Goal: Use online tool/utility: Utilize a website feature to perform a specific function

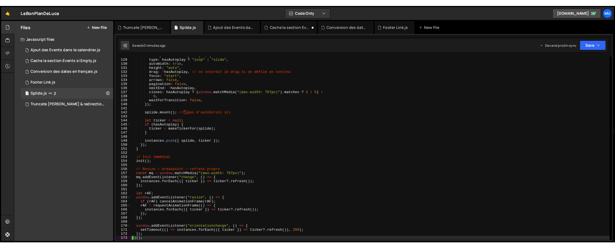
scroll to position [542, 0]
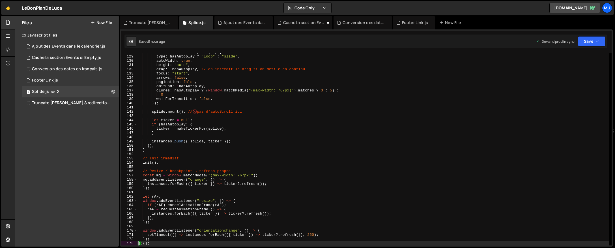
click at [307, 91] on div "const splide = new Splide ( el , { type : hasAutoplay ? "loop" : "slide" , auto…" at bounding box center [373, 150] width 472 height 200
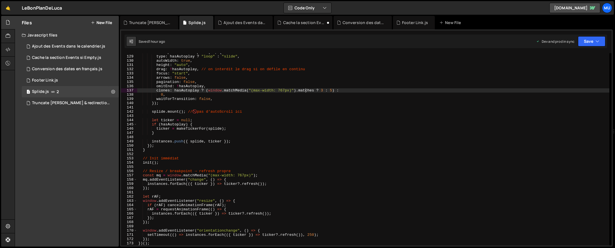
type textarea "})();"
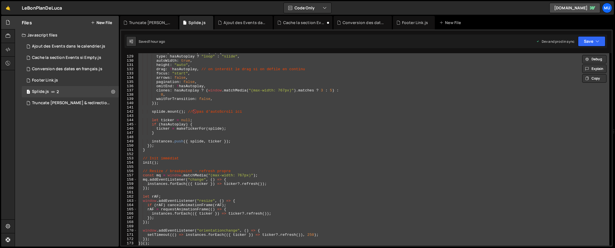
paste textarea
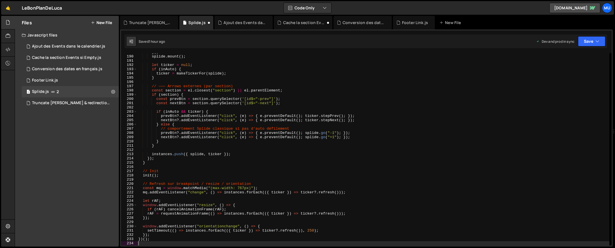
type textarea "const mq = window.matchMedia("(max-width: 767px)");"
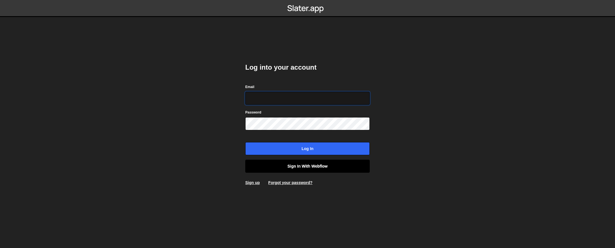
type input "contact@muratdesigns.com"
click at [296, 167] on link "Sign in with Webflow" at bounding box center [307, 165] width 124 height 13
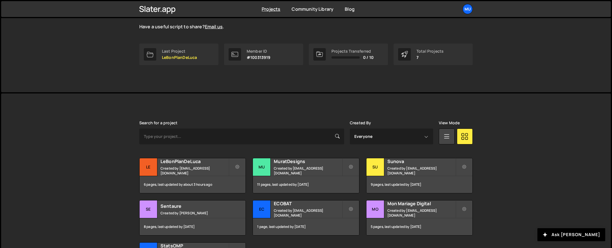
scroll to position [99, 0]
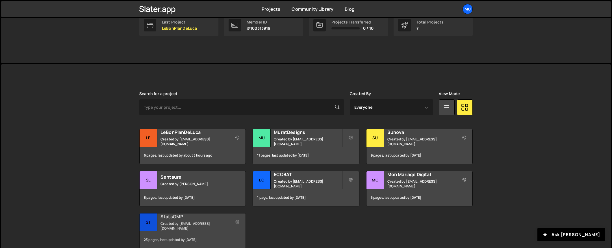
click at [207, 215] on h2 "StatsOMP" at bounding box center [195, 216] width 68 height 6
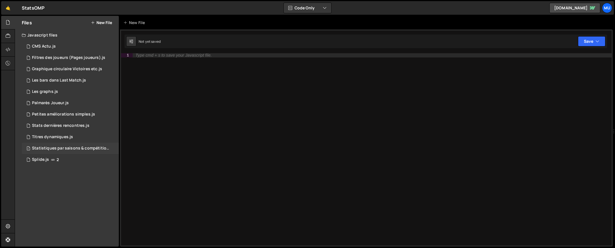
click at [62, 145] on div "1 Statistiques par saisons & compétitions.js 0" at bounding box center [71, 148] width 99 height 11
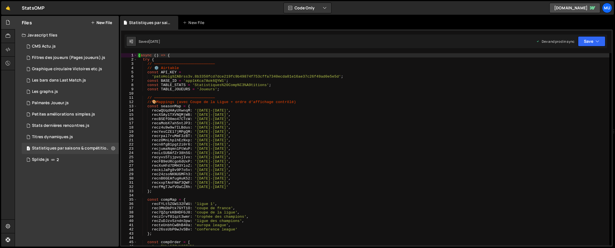
click at [271, 111] on div "( async ( ) => { try { // ——————————————————————————— // ⚙️ Airtable const API_…" at bounding box center [373, 153] width 472 height 200
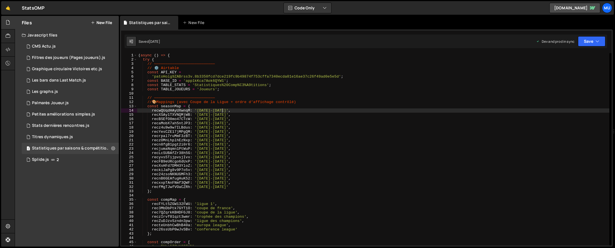
scroll to position [3629, 0]
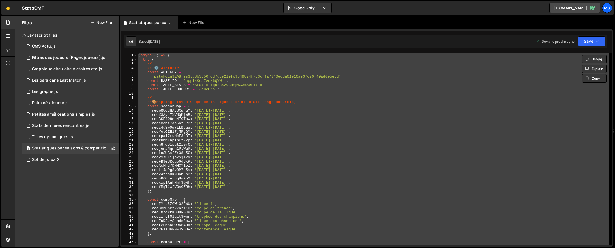
drag, startPoint x: 256, startPoint y: 112, endPoint x: 273, endPoint y: 109, distance: 17.2
click at [256, 112] on div "( async ( ) => { try { // ——————————————————————————— // ⚙️ Airtable const API_…" at bounding box center [373, 149] width 472 height 192
type textarea "recwQUqdHAyUXwnqM: '[DATE]-[DATE]',"
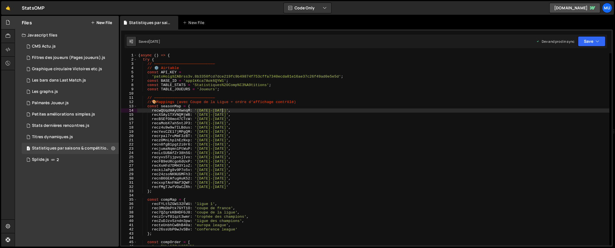
click at [274, 108] on div "( async ( ) => { try { // ——————————————————————————— // ⚙️ Airtable const API_…" at bounding box center [373, 153] width 472 height 200
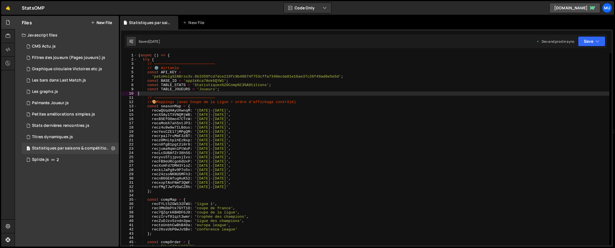
click at [454, 93] on div "( async ( ) => { try { // ——————————————————————————— // ⚙️ Airtable const API_…" at bounding box center [373, 153] width 472 height 200
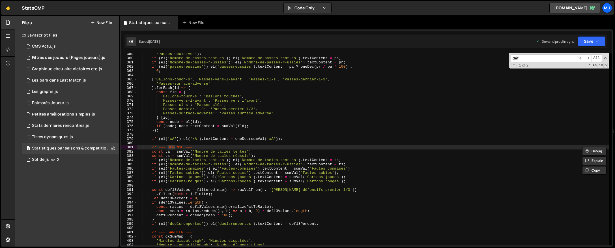
scroll to position [1520, 0]
type input "défe"
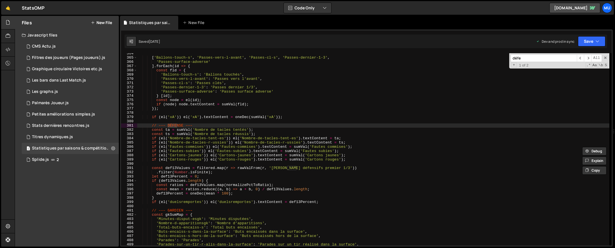
scroll to position [1548, 0]
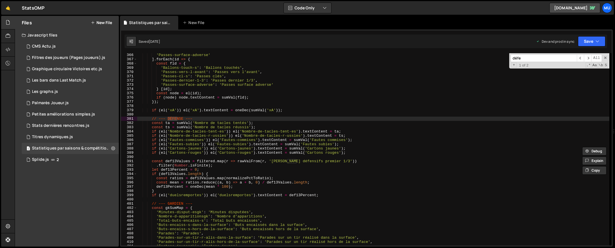
click at [167, 201] on div "'Passes-surface-adverse' ] . forEach ( id => { const fld = { 'Ballons-touch-s' …" at bounding box center [373, 153] width 472 height 200
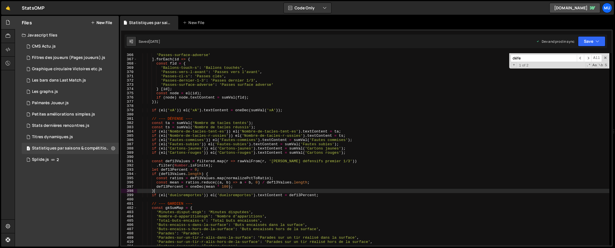
click at [329, 190] on div "'Passes-surface-adverse' ] . forEach ( id => { const fld = { 'Ballons-touch-s' …" at bounding box center [373, 153] width 472 height 200
type textarea "}"
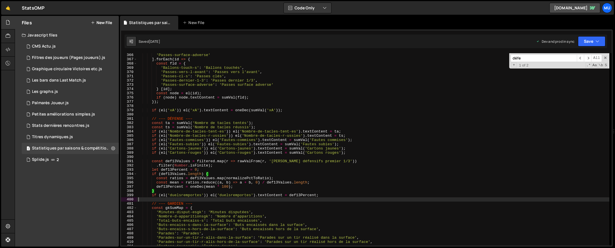
click at [327, 197] on div "'Passes-surface-adverse' ] . forEach ( id => { const fld = { 'Ballons-touch-s' …" at bounding box center [373, 153] width 472 height 200
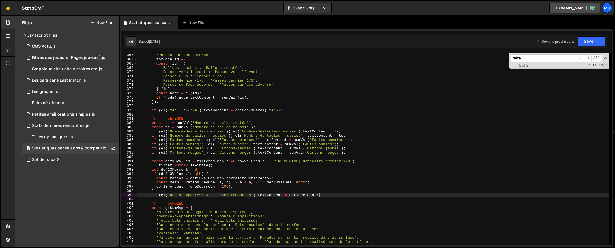
click at [328, 196] on div "'Passes-surface-adverse' ] . forEach ( id => { const fld = { 'Ballons-touch-s' …" at bounding box center [373, 153] width 472 height 200
type textarea "if (el('duelsremportes')) el('duelsremportes').textContent = def13Percent;"
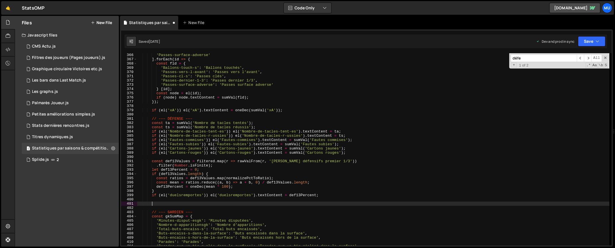
paste textarea
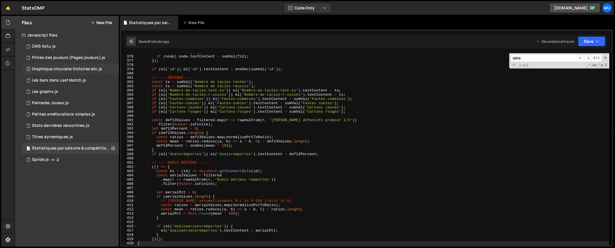
click at [59, 65] on div "1 Graphique circulaire Victoires etc.js 0" at bounding box center [70, 68] width 97 height 11
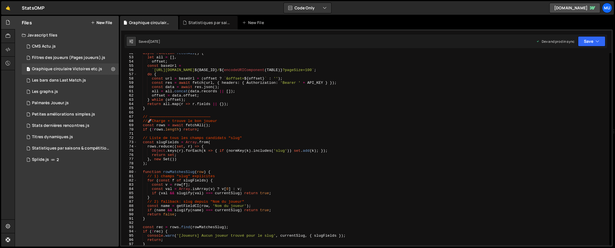
scroll to position [322, 0]
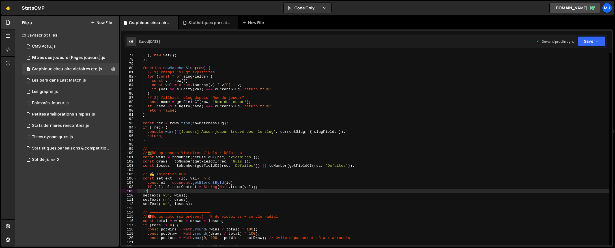
click at [272, 189] on div "return set ; } , new Set ( )) ) ; function rowMatchesSlug ( row ) { // 1) champ…" at bounding box center [373, 149] width 472 height 200
click at [270, 164] on div "return set ; } , new Set ( )) ) ; function rowMatchesSlug ( row ) { // 1) champ…" at bounding box center [373, 149] width 472 height 200
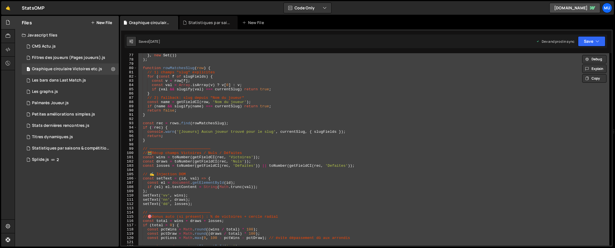
click at [318, 111] on div "return set ; } , new Set ( )) ) ; function rowMatchesSlug ( row ) { // 1) champ…" at bounding box center [373, 149] width 472 height 192
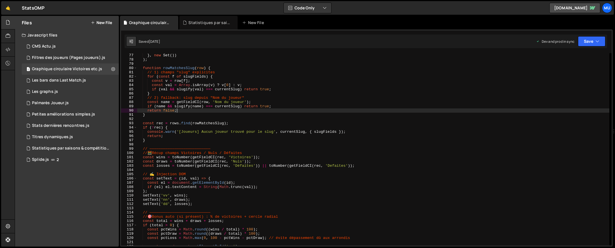
type textarea "})();"
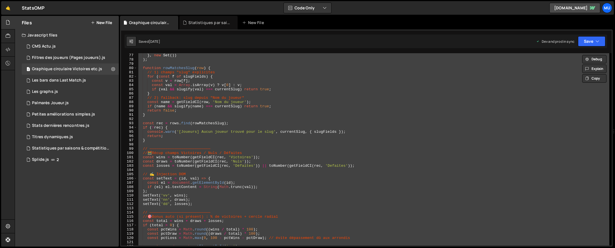
paste textarea
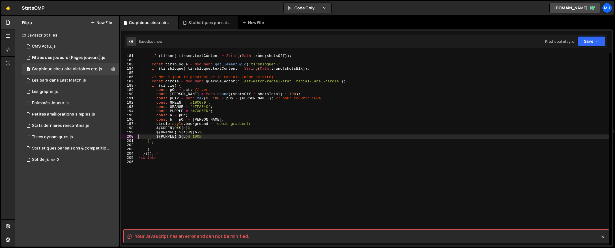
scroll to position [776, 0]
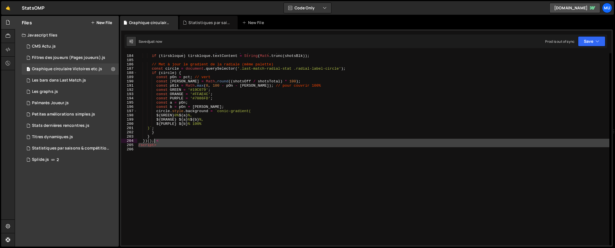
drag, startPoint x: 129, startPoint y: 144, endPoint x: 155, endPoint y: 141, distance: 26.1
click at [155, 141] on div "const tirsbloque = document . getElementById ( 'tirsbloque' ) ; if ( tirsbloque…" at bounding box center [373, 149] width 472 height 200
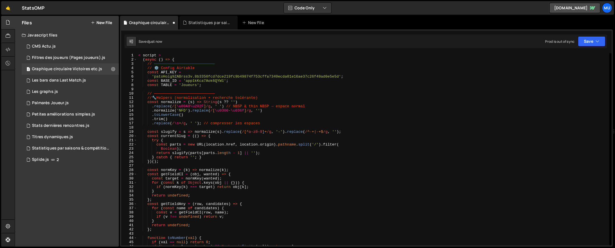
scroll to position [0, 0]
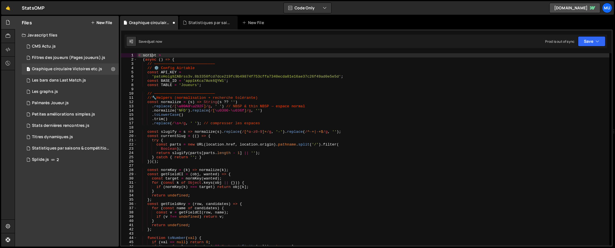
drag, startPoint x: 161, startPoint y: 55, endPoint x: 134, endPoint y: 54, distance: 26.6
click at [131, 53] on div "})(); 1 2 3 4 5 6 7 8 9 10 11 12 13 14 15 16 17 18 19 20 21 22 23 24 25 26 27 2…" at bounding box center [366, 149] width 490 height 192
type textarea "< script >"
drag, startPoint x: 158, startPoint y: 55, endPoint x: 161, endPoint y: 55, distance: 2.9
click at [159, 55] on div "< script > ( async ( ) => { // ——————————————————————————— // ⚙️ Config Airtabl…" at bounding box center [373, 153] width 472 height 200
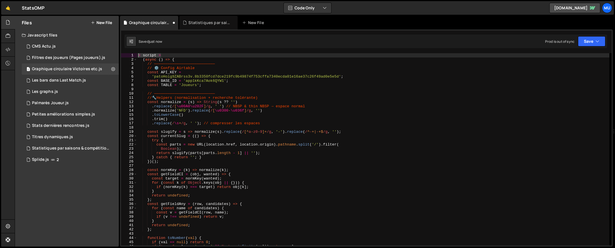
drag, startPoint x: 163, startPoint y: 56, endPoint x: 131, endPoint y: 56, distance: 32.5
click at [131, 56] on div "< script > 1 2 3 4 5 6 7 8 9 10 11 12 13 14 15 16 17 18 19 20 21 22 23 24 25 26…" at bounding box center [366, 149] width 490 height 192
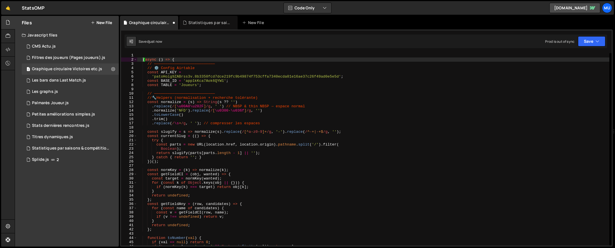
drag, startPoint x: 143, startPoint y: 59, endPoint x: 129, endPoint y: 51, distance: 16.2
click at [129, 51] on div "1 Type cmd + s to save your Javascript file. הההההההההההההההההההההההההההההההההה…" at bounding box center [366, 137] width 493 height 217
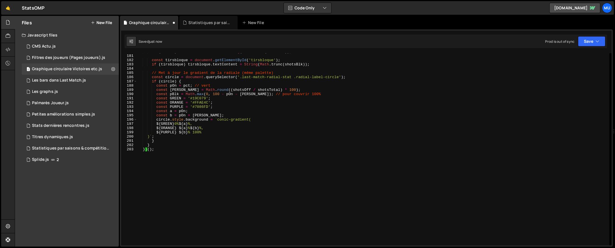
scroll to position [763, 0]
drag, startPoint x: 170, startPoint y: 190, endPoint x: 169, endPoint y: 187, distance: 2.8
click at [170, 190] on div "if ( tirsnn ) tirsnn . textContent = String ( Math . trunc ( shotsOff )) ; cons…" at bounding box center [373, 149] width 472 height 200
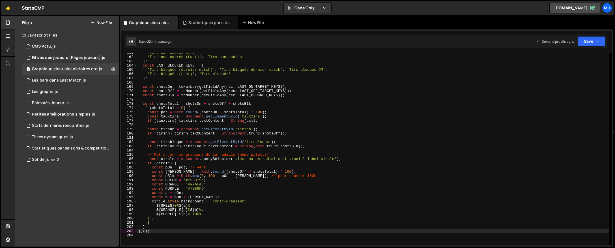
scroll to position [594, 0]
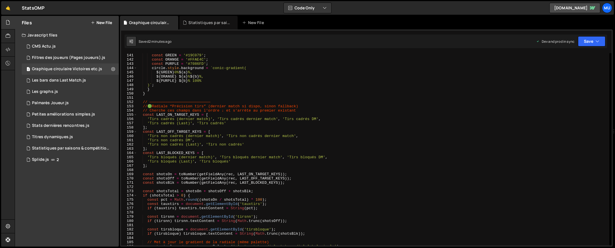
click at [261, 112] on div "const GREEN = '#19C079' ; const ORANGE = '#FFAE4C' ; const PURPLE = '#7086FD' ;…" at bounding box center [373, 153] width 472 height 200
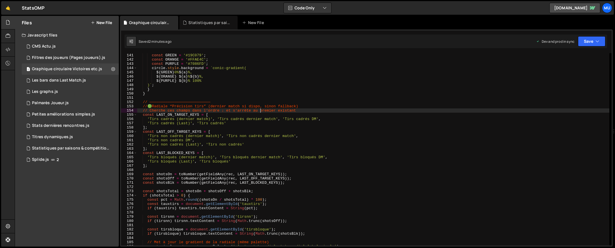
scroll to position [557, 0]
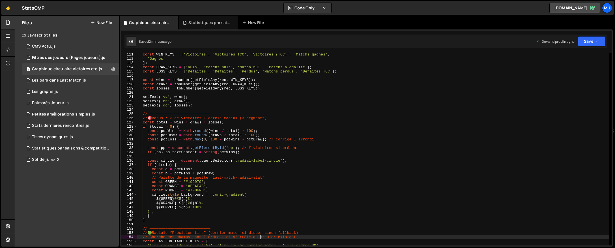
click at [241, 126] on div "const WIN_KEYS = [ 'Victoires' , 'Victoires TCC' , 'Victoires (TCC)' , 'Matchs …" at bounding box center [373, 152] width 472 height 200
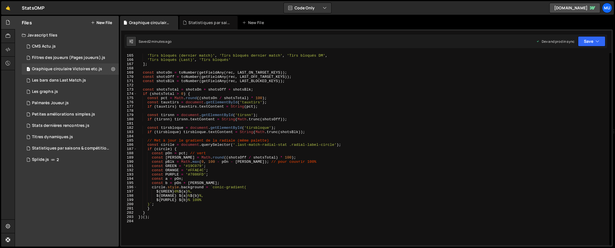
scroll to position [655, 0]
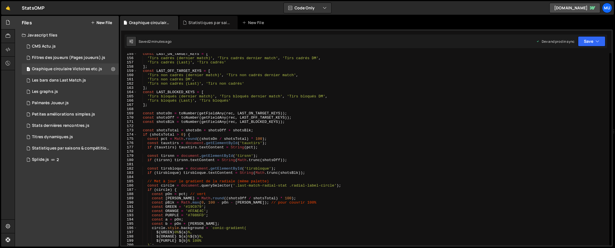
click at [244, 130] on div "const LAST_ON_TARGET_KEYS = [ 'Tirs cadrés (dernier match)' , 'Tirs cadrés dern…" at bounding box center [373, 152] width 472 height 200
type textarea "const shotsTotal = shotsOn + shotsOff + shotsBlk;"
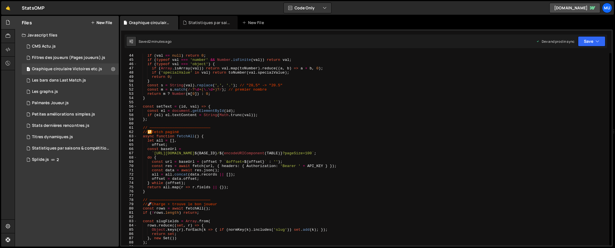
scroll to position [161, 0]
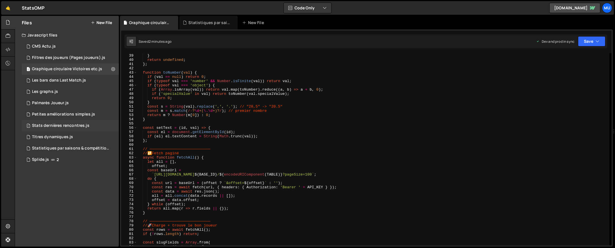
click at [76, 125] on div "Stats dernières rencontres.js" at bounding box center [60, 125] width 57 height 5
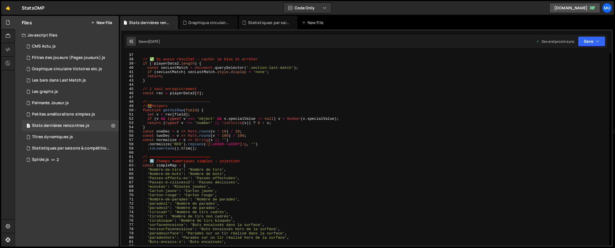
scroll to position [212, 0]
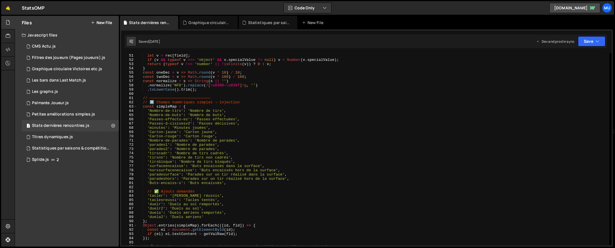
click at [158, 153] on div "function getValRaw ( field ) { let v = rec [ field ] ; if ( v && typeof v === '…" at bounding box center [373, 149] width 472 height 200
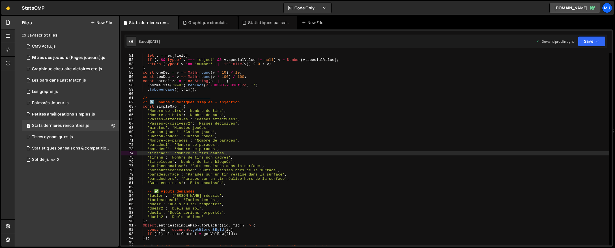
click at [158, 153] on div "function getValRaw ( field ) { let v = rec [ field ] ; if ( v && typeof v === '…" at bounding box center [373, 149] width 472 height 200
drag, startPoint x: 163, startPoint y: 158, endPoint x: 150, endPoint y: 158, distance: 12.4
click at [150, 158] on div "function getValRaw ( field ) { let v = rec [ field ] ; if ( v && typeof v === '…" at bounding box center [373, 149] width 472 height 200
click at [283, 129] on div "function getValRaw ( field ) { let v = rec [ field ] ; if ( v && typeof v === '…" at bounding box center [373, 149] width 472 height 200
type textarea "'minutes': 'Minutes jouées',"
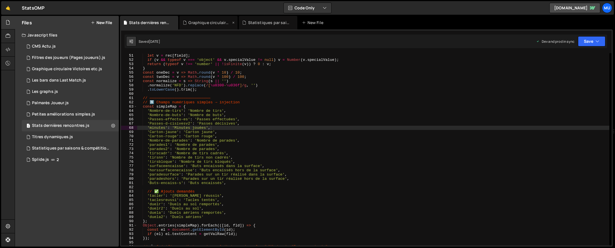
click at [211, 23] on div "Graphique circulaire Victoires etc.js" at bounding box center [209, 23] width 42 height 6
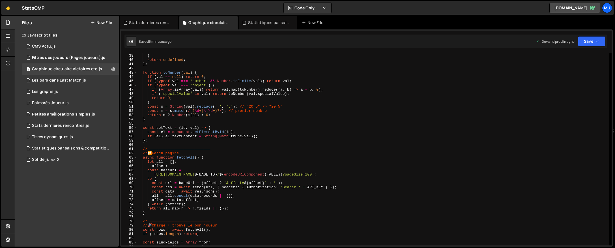
click at [239, 86] on div "if ( v !== undefined ) return v ; } return undefined ; } ; function toNumber ( …" at bounding box center [373, 149] width 472 height 200
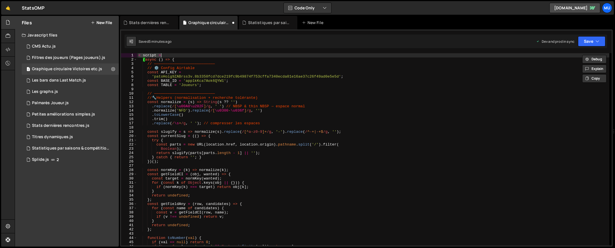
scroll to position [485, 0]
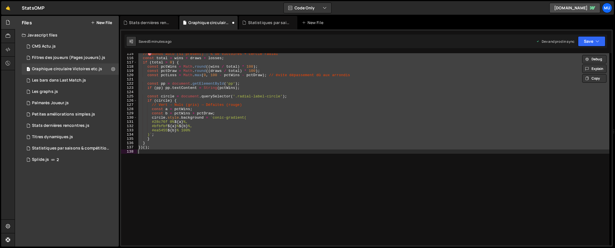
click at [249, 88] on div "// 🎯 Bonus auto (si présent) : % de victoires + cercle radial const total = win…" at bounding box center [373, 149] width 472 height 192
type textarea "if (pp) pp.textContent = String(pctWins);"
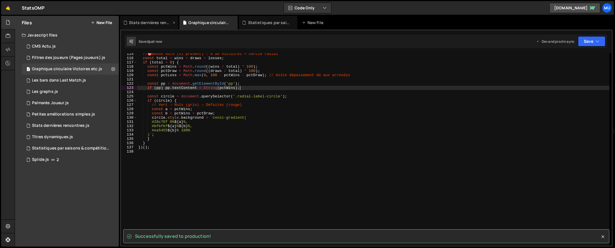
click at [164, 23] on div "Stats dernières rencontres.js" at bounding box center [150, 23] width 42 height 6
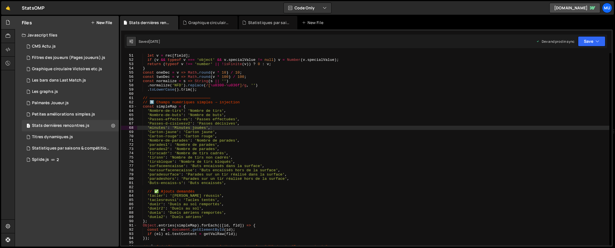
click at [230, 108] on div "function getValRaw ( field ) { let v = rec [ field ] ; if ( v && typeof v === '…" at bounding box center [373, 149] width 472 height 200
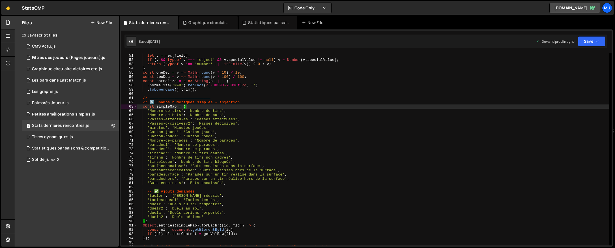
type textarea "})();"
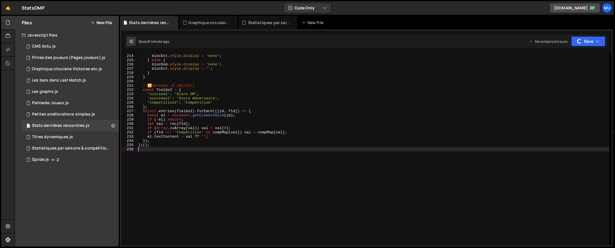
type textarea "})();"
